Goal: Task Accomplishment & Management: Manage account settings

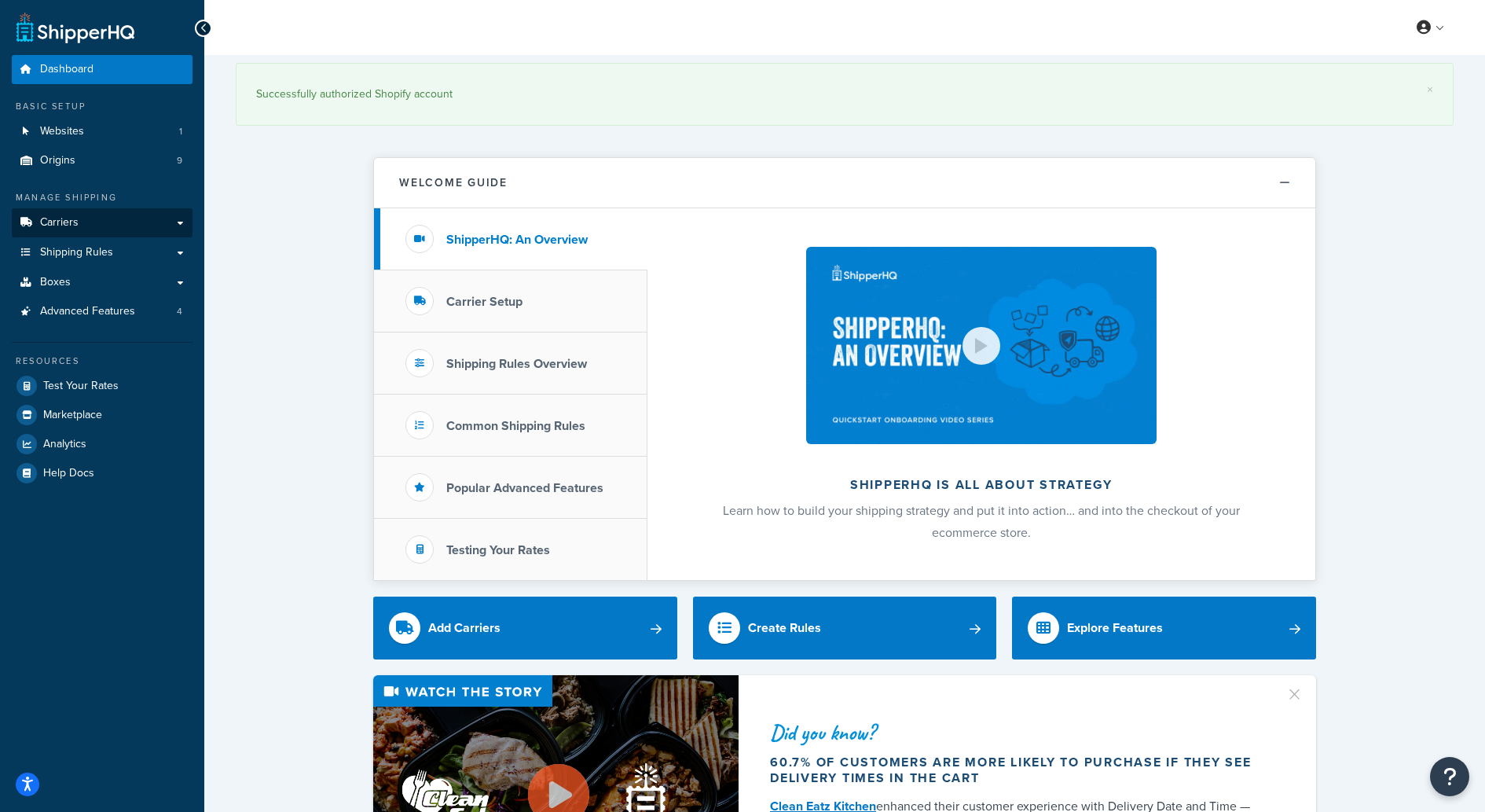
click at [74, 228] on link "Carriers" at bounding box center [102, 223] width 181 height 29
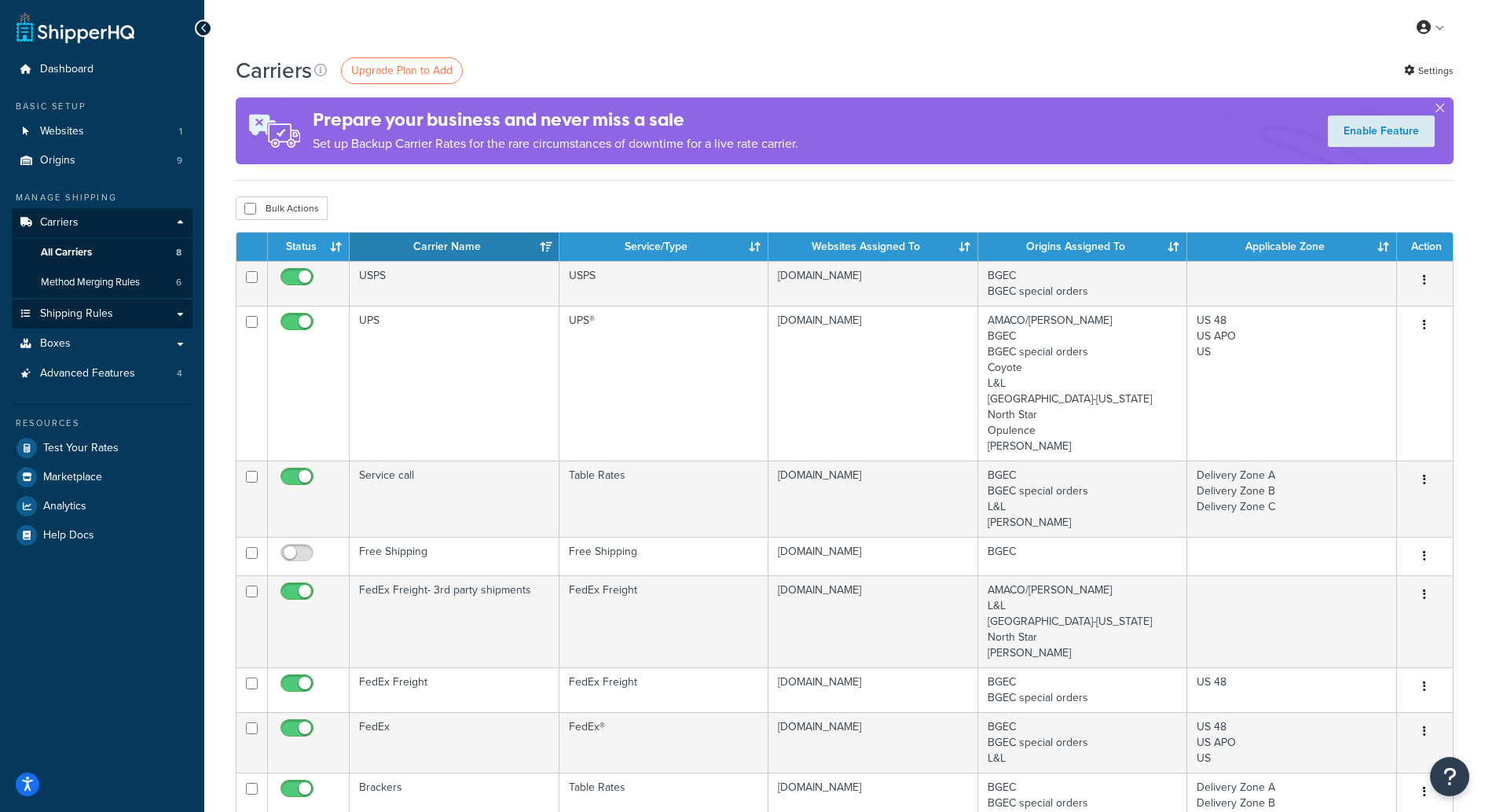
click at [67, 310] on span "Shipping Rules" at bounding box center [76, 314] width 73 height 14
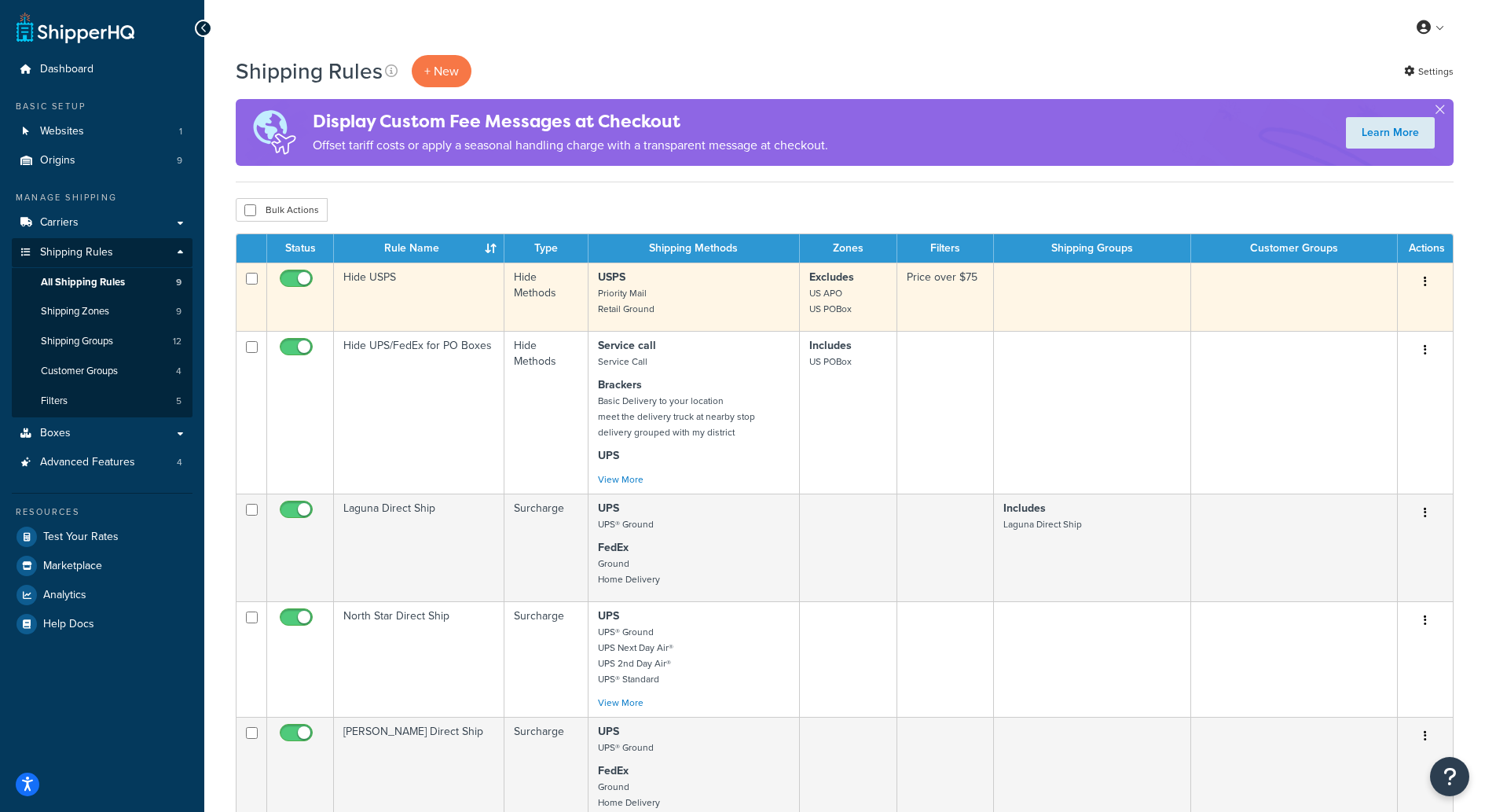
click at [936, 291] on td "Price over $75" at bounding box center [946, 297] width 96 height 68
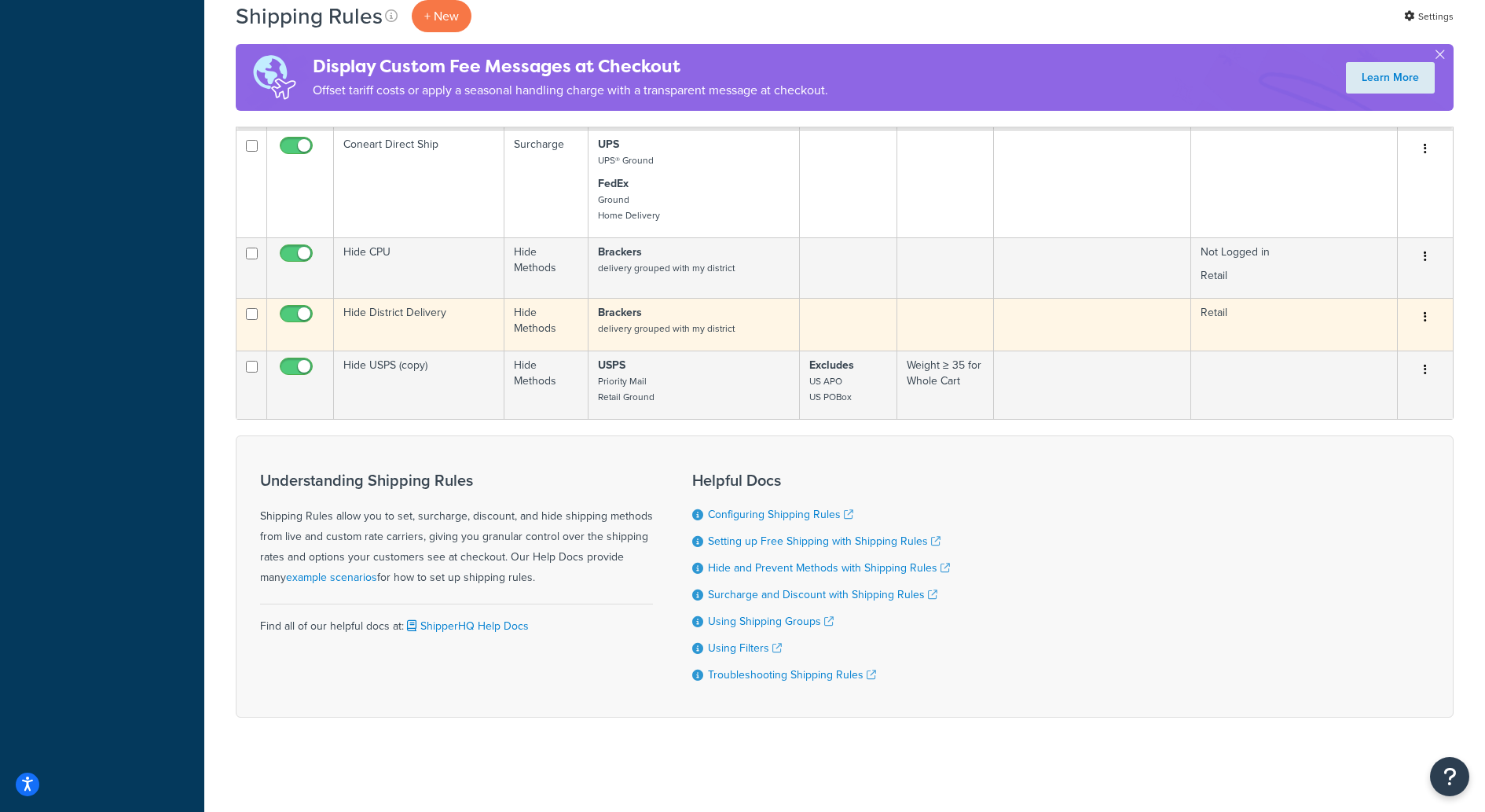
scroll to position [711, 0]
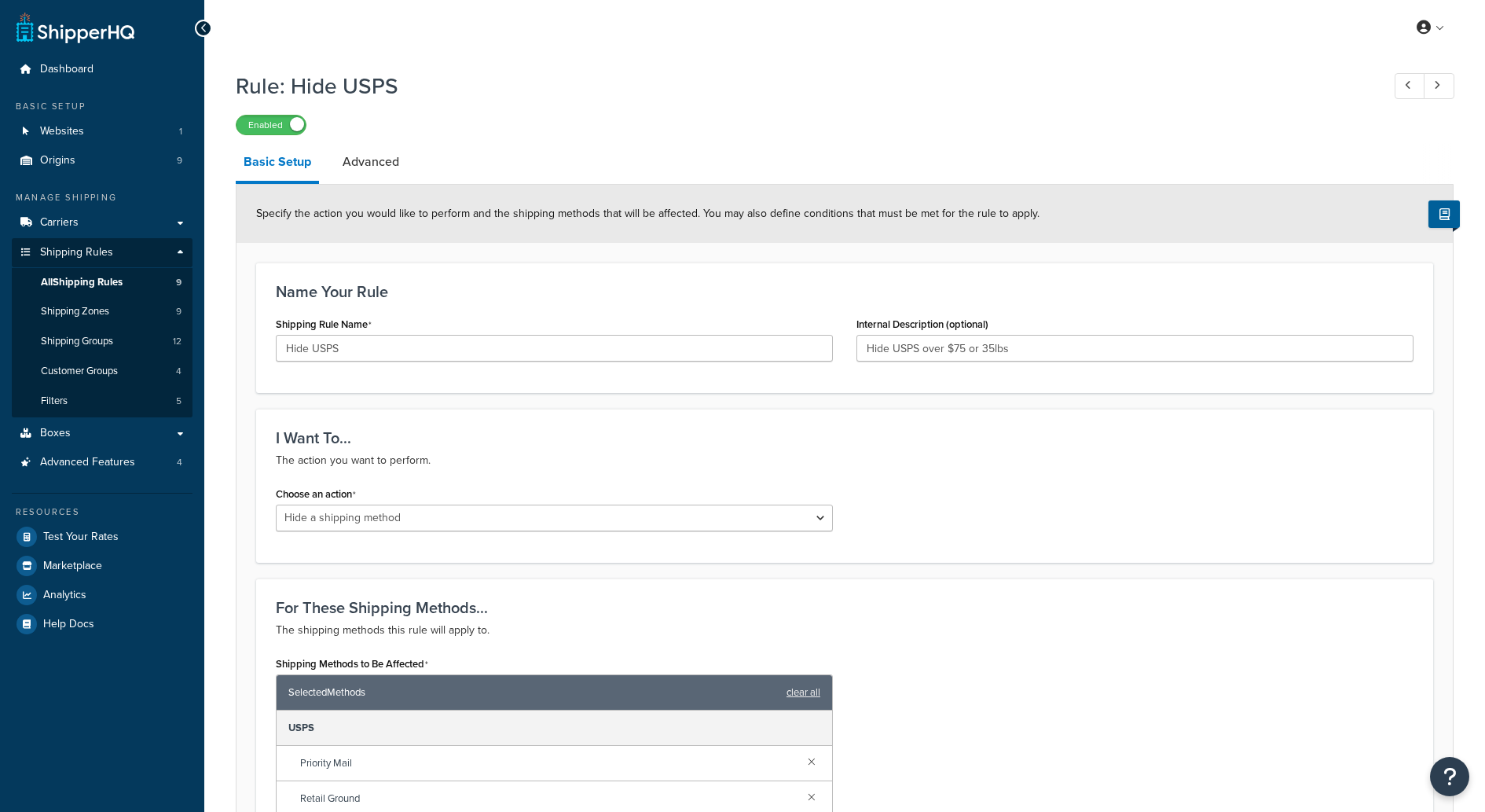
select select "HIDE"
click at [201, 26] on icon at bounding box center [204, 27] width 7 height 11
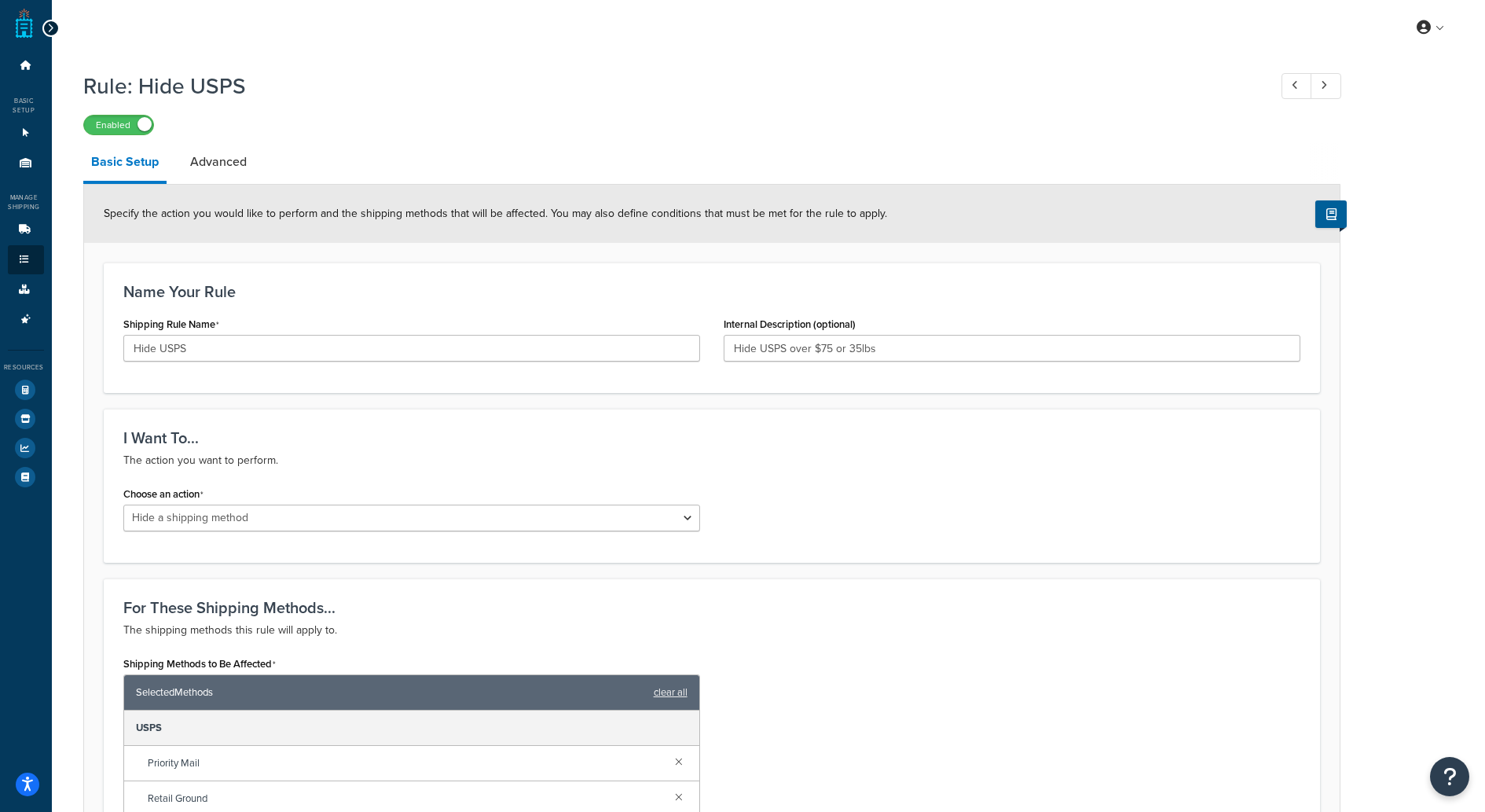
click at [49, 27] on icon at bounding box center [50, 27] width 7 height 11
